Goal: Task Accomplishment & Management: Manage account settings

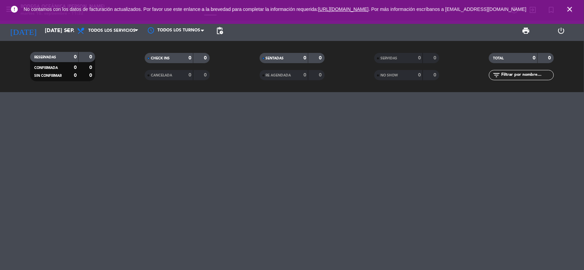
click at [570, 10] on icon "close" at bounding box center [569, 9] width 8 height 8
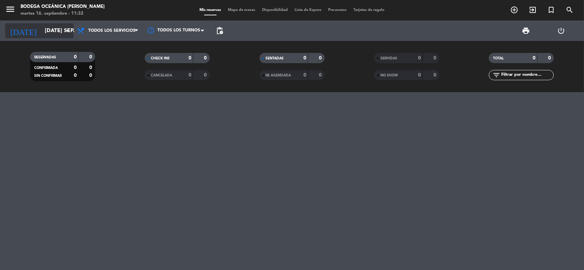
click at [57, 31] on input "[DATE] sep." at bounding box center [77, 30] width 72 height 13
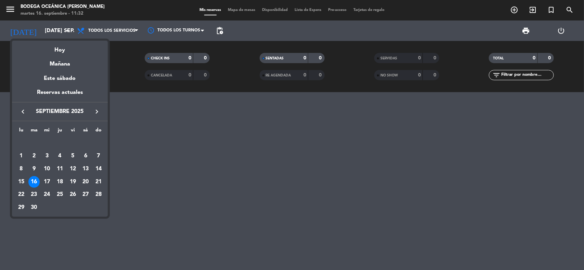
click at [98, 111] on icon "keyboard_arrow_right" at bounding box center [97, 112] width 8 height 8
click at [20, 182] on div "17" at bounding box center [21, 182] width 12 height 12
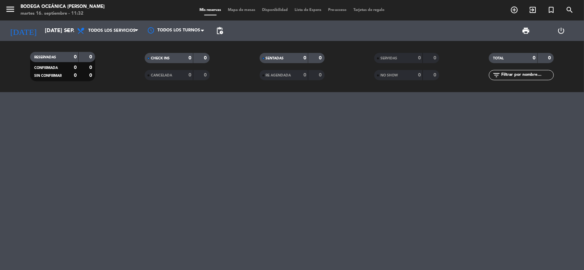
type input "lun. [DATE]"
click at [11, 11] on icon "menu" at bounding box center [10, 9] width 10 height 10
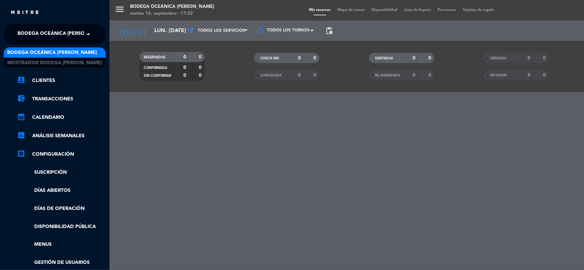
drag, startPoint x: 24, startPoint y: 34, endPoint x: 28, endPoint y: 57, distance: 23.9
click at [24, 34] on span "Bodega Oceánica [PERSON_NAME]" at bounding box center [62, 34] width 90 height 14
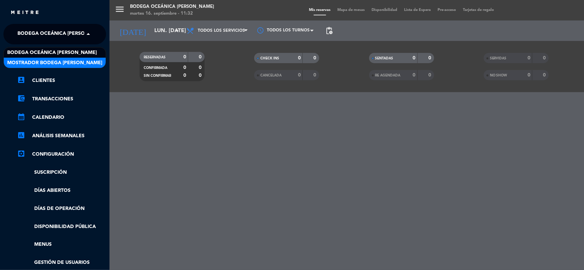
click at [34, 63] on span "Mostrador Bodega [PERSON_NAME]" at bounding box center [54, 63] width 95 height 8
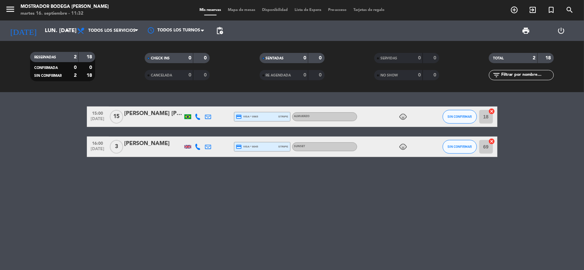
click at [150, 115] on div "[PERSON_NAME] [PERSON_NAME]" at bounding box center [153, 113] width 58 height 9
